Goal: Information Seeking & Learning: Learn about a topic

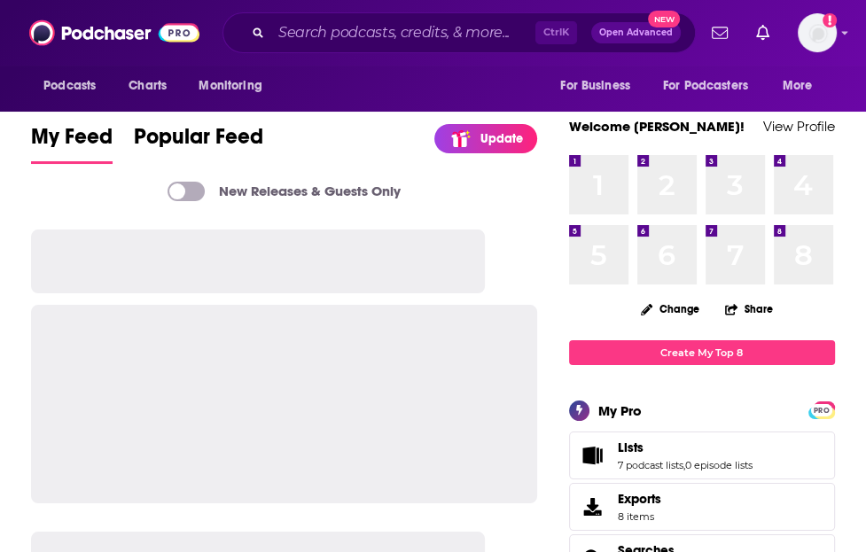
scroll to position [482, 0]
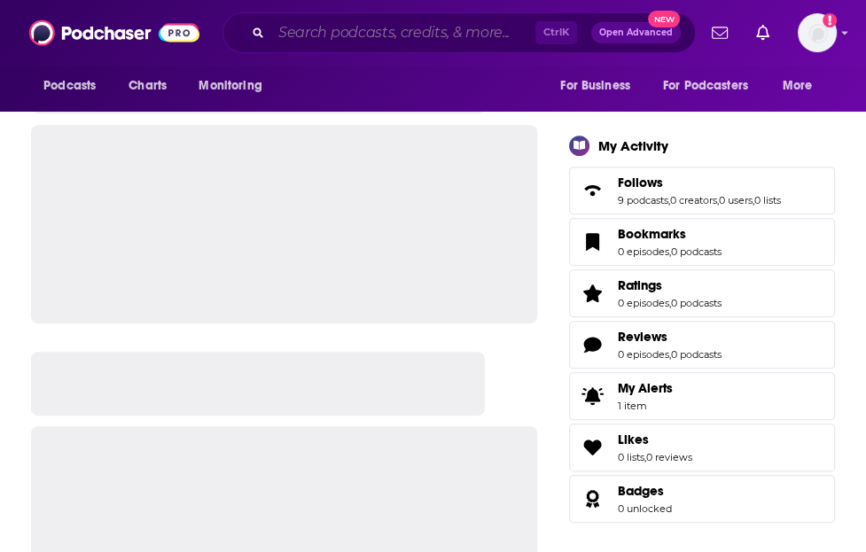
click at [334, 37] on input "Search podcasts, credits, & more..." at bounding box center [403, 33] width 264 height 28
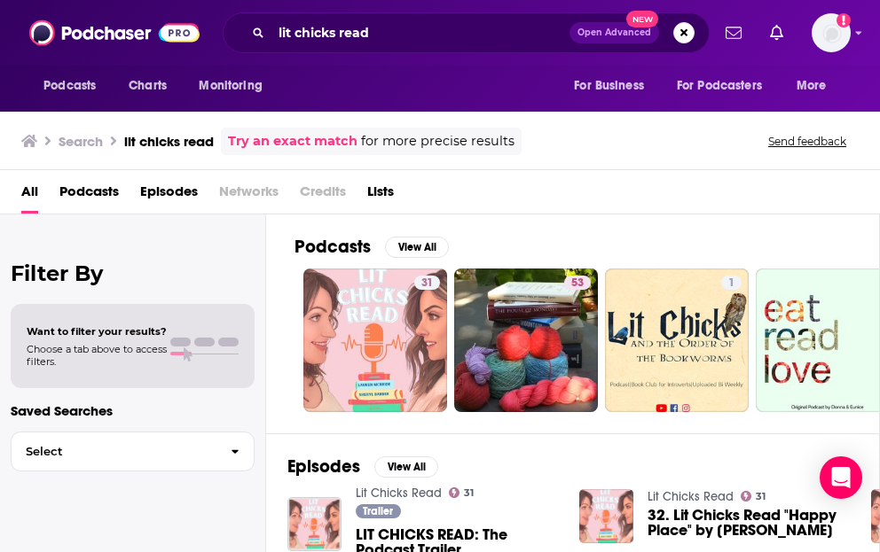
drag, startPoint x: 802, startPoint y: 196, endPoint x: 732, endPoint y: 173, distance: 73.8
click at [802, 196] on div "All Podcasts Episodes Networks Credits Lists" at bounding box center [443, 195] width 844 height 36
click at [415, 31] on input "lit chicks read" at bounding box center [420, 33] width 298 height 28
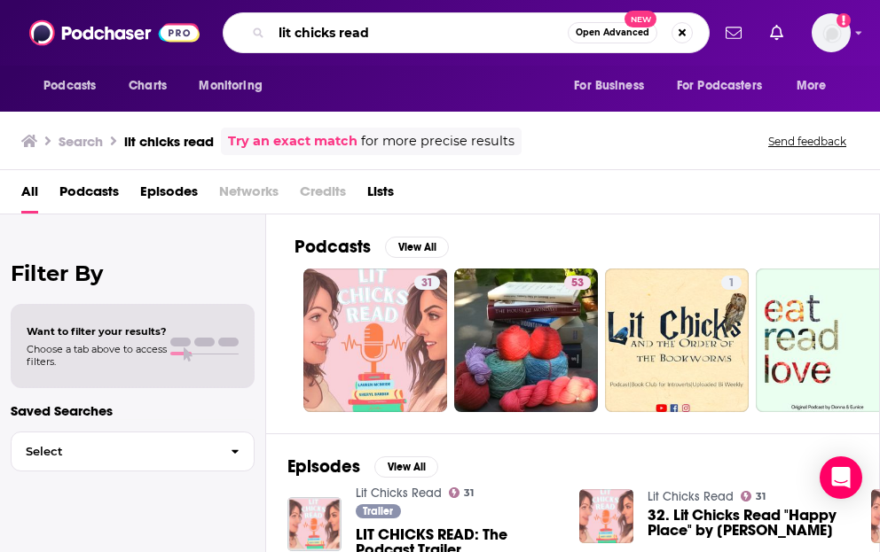
click at [415, 31] on input "lit chicks read" at bounding box center [419, 33] width 296 height 28
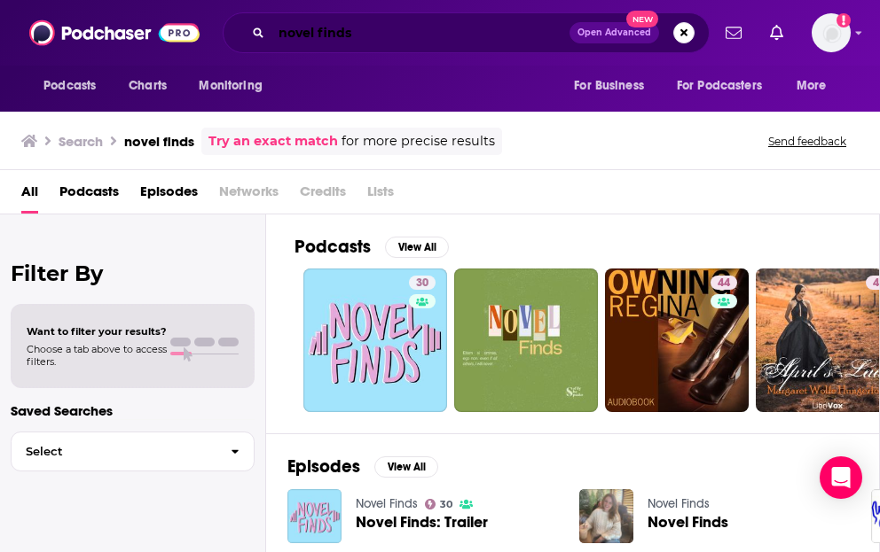
click at [328, 35] on input "novel finds" at bounding box center [420, 33] width 298 height 28
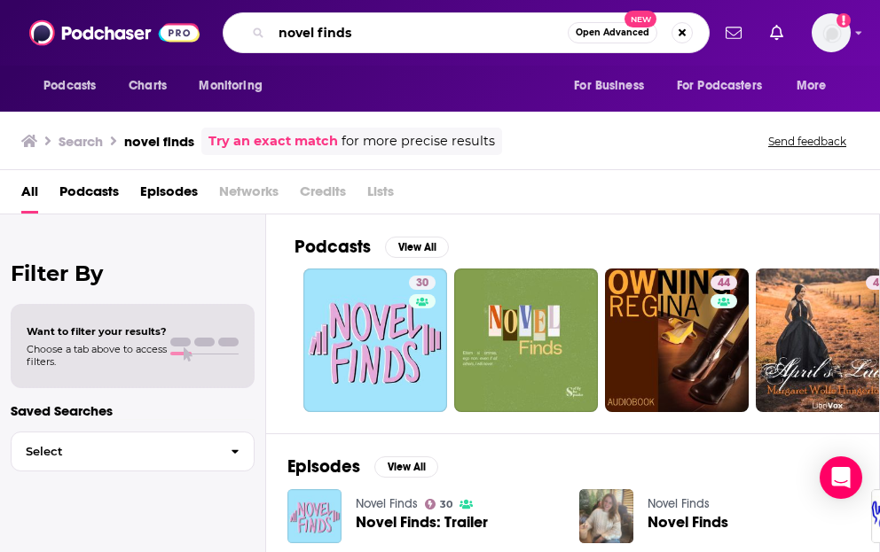
click at [328, 35] on input "novel finds" at bounding box center [419, 33] width 296 height 28
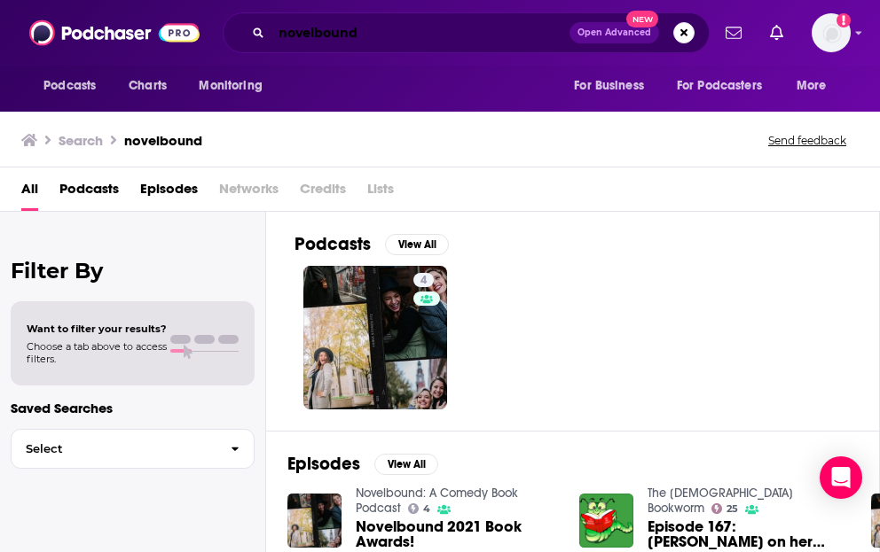
click at [429, 33] on input "novelbound" at bounding box center [420, 33] width 298 height 28
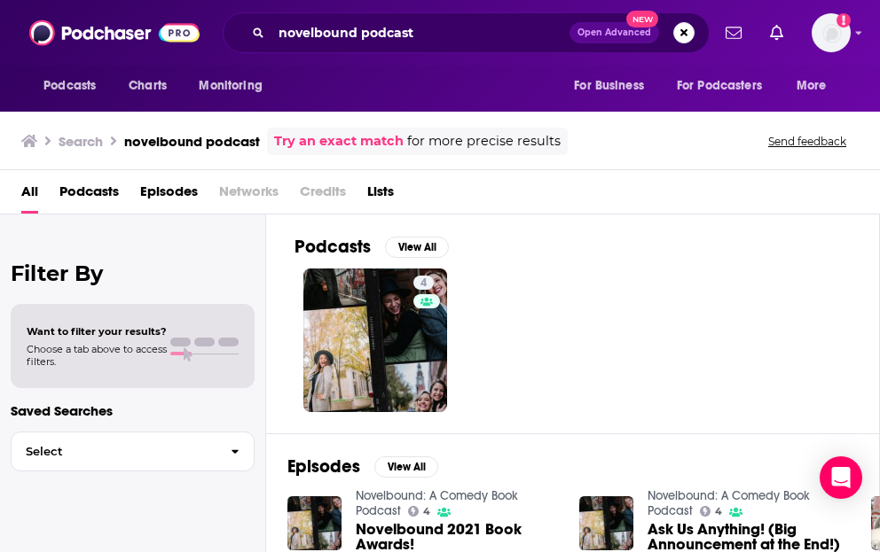
drag, startPoint x: 802, startPoint y: 283, endPoint x: 682, endPoint y: 221, distance: 134.9
click at [802, 283] on div "4" at bounding box center [586, 341] width 584 height 144
click at [341, 28] on input "novelbound podcast" at bounding box center [420, 33] width 298 height 28
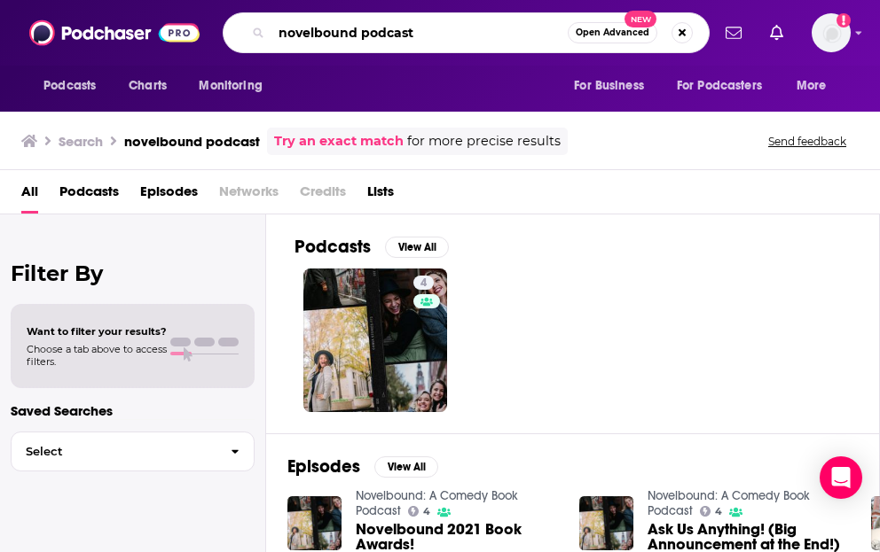
click at [341, 28] on input "novelbound podcast" at bounding box center [419, 33] width 296 height 28
type input "storybeast"
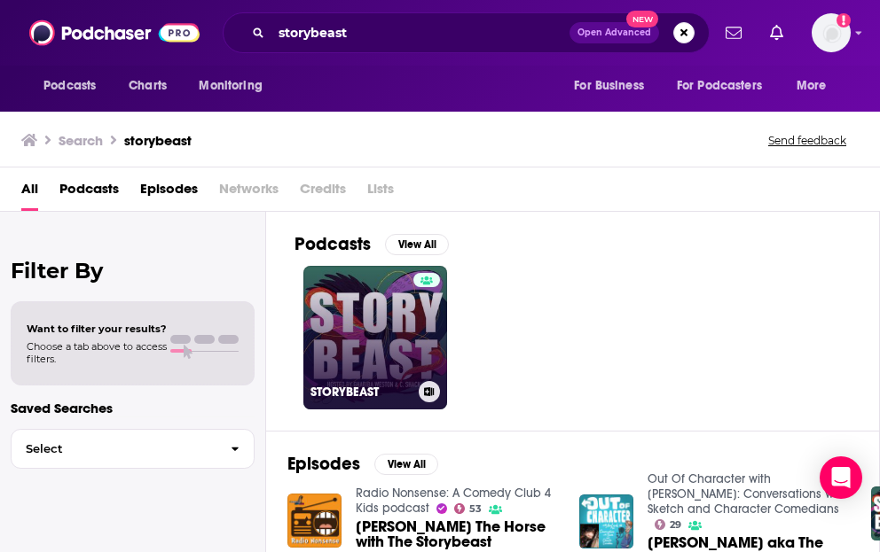
click at [358, 325] on link "STORYBEAST" at bounding box center [375, 338] width 144 height 144
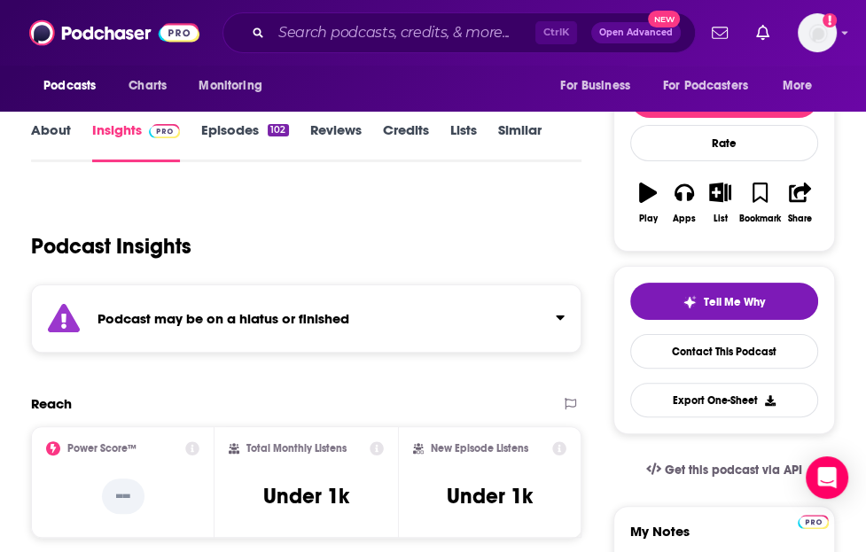
scroll to position [273, 0]
